Goal: Information Seeking & Learning: Learn about a topic

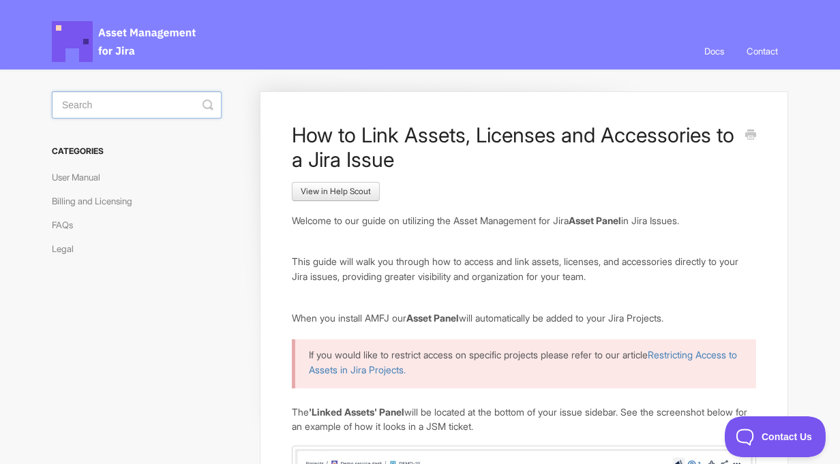
click at [110, 102] on input "Search" at bounding box center [137, 104] width 170 height 27
click at [62, 228] on link "FAQs" at bounding box center [67, 225] width 31 height 22
click at [57, 224] on link "FAQs" at bounding box center [67, 225] width 31 height 22
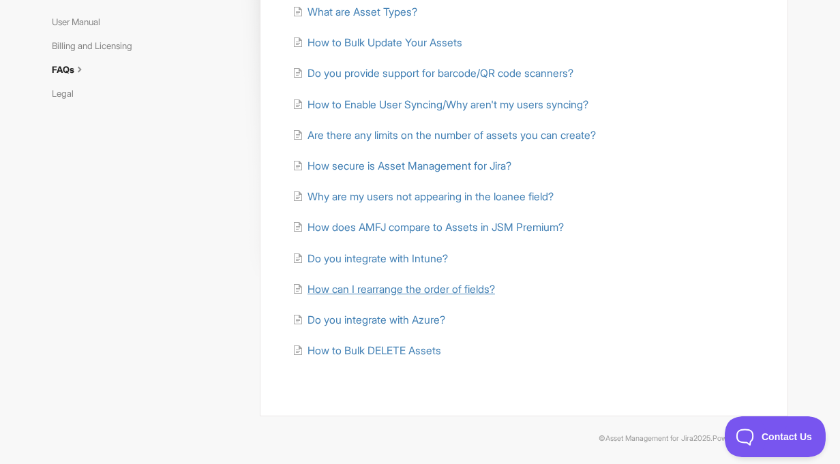
scroll to position [158, 0]
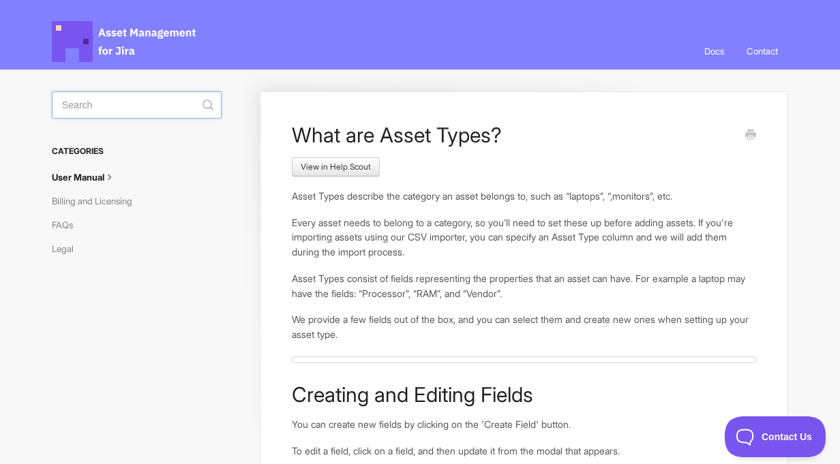
click at [131, 106] on input "Search" at bounding box center [137, 104] width 170 height 27
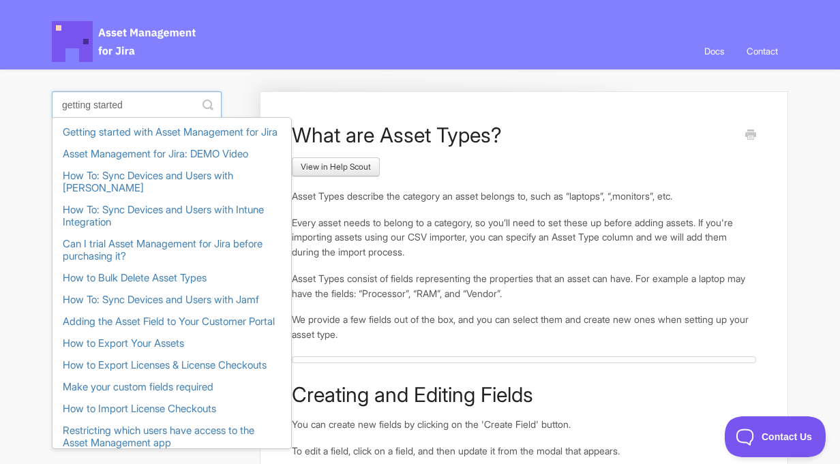
type input "getting started"
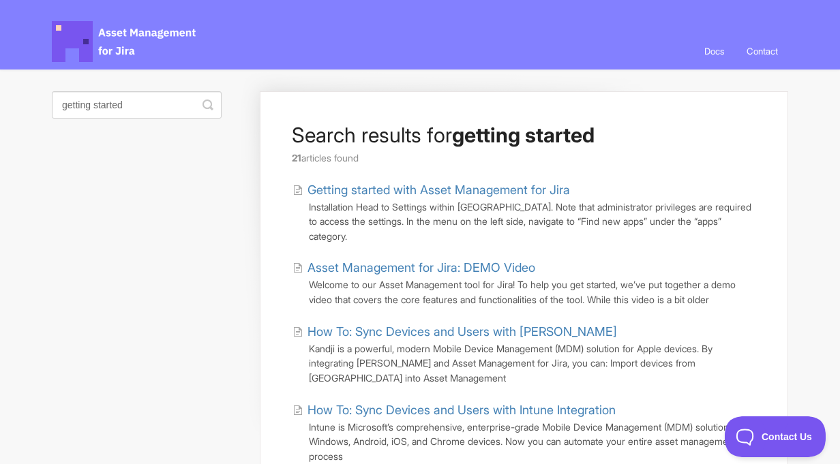
click at [427, 184] on link "Getting started with Asset Management for Jira" at bounding box center [430, 190] width 277 height 18
